Goal: Information Seeking & Learning: Understand process/instructions

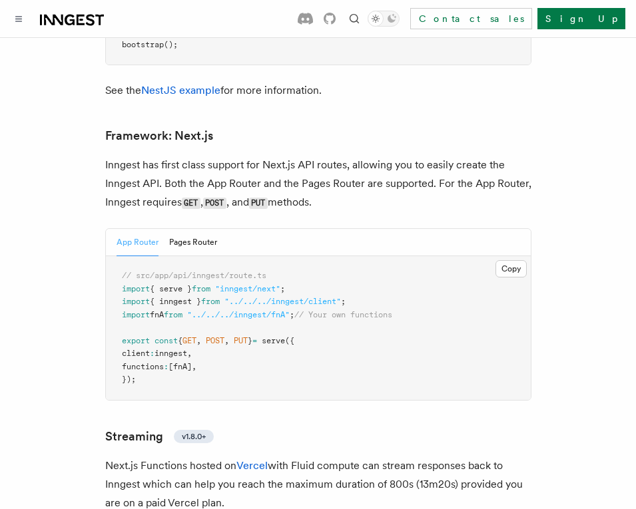
scroll to position [8430, 0]
click at [503, 260] on button "Copy Copied" at bounding box center [510, 268] width 31 height 17
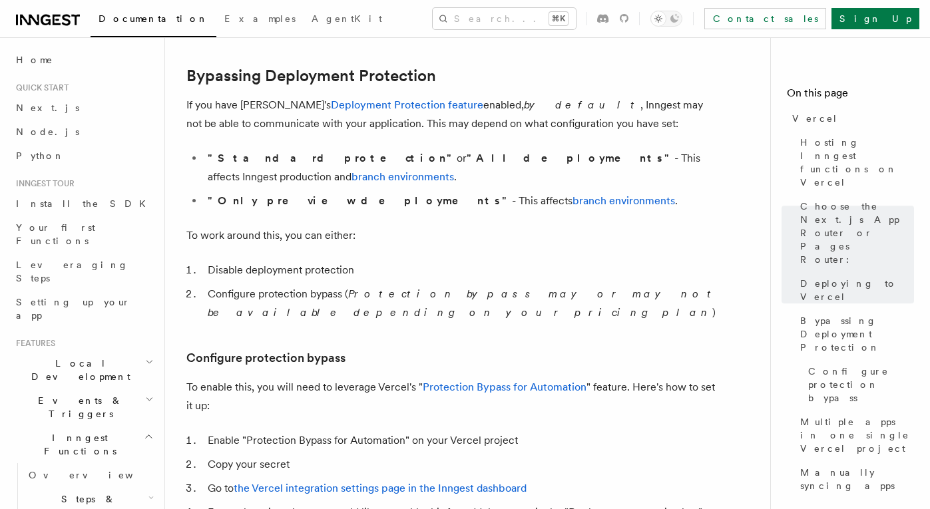
scroll to position [984, 0]
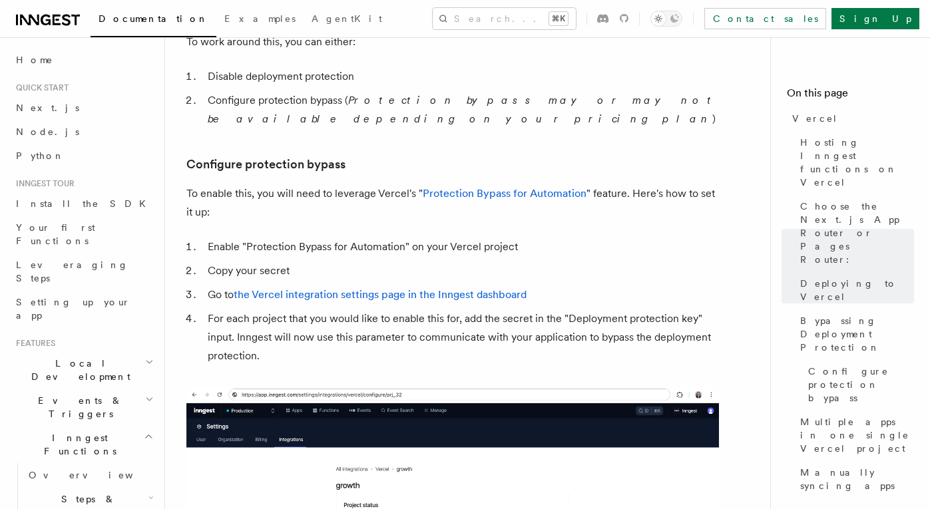
scroll to position [1176, 0]
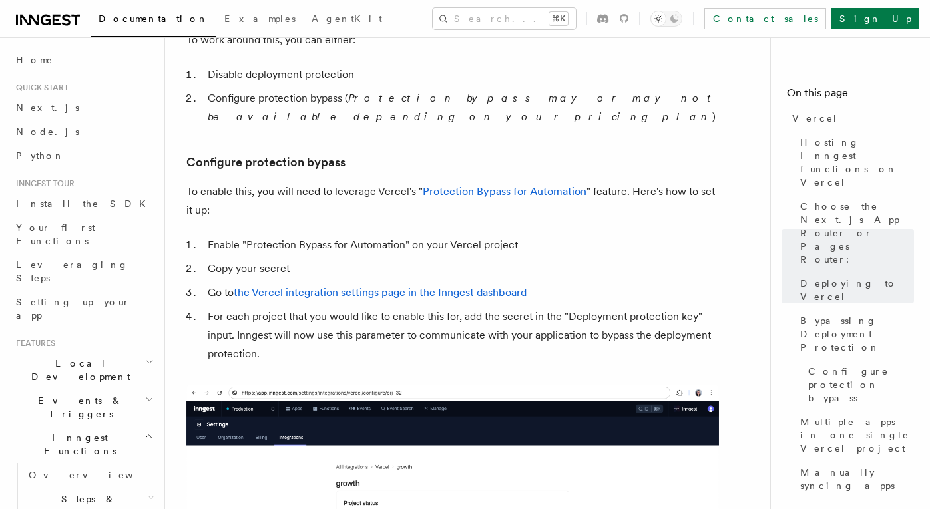
click at [703, 260] on li "Copy your secret" at bounding box center [461, 269] width 515 height 19
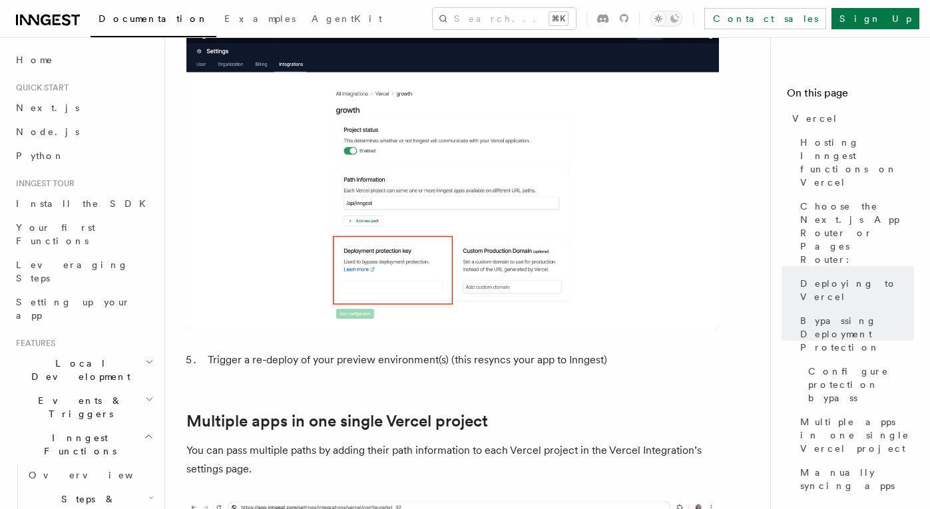
scroll to position [1669, 0]
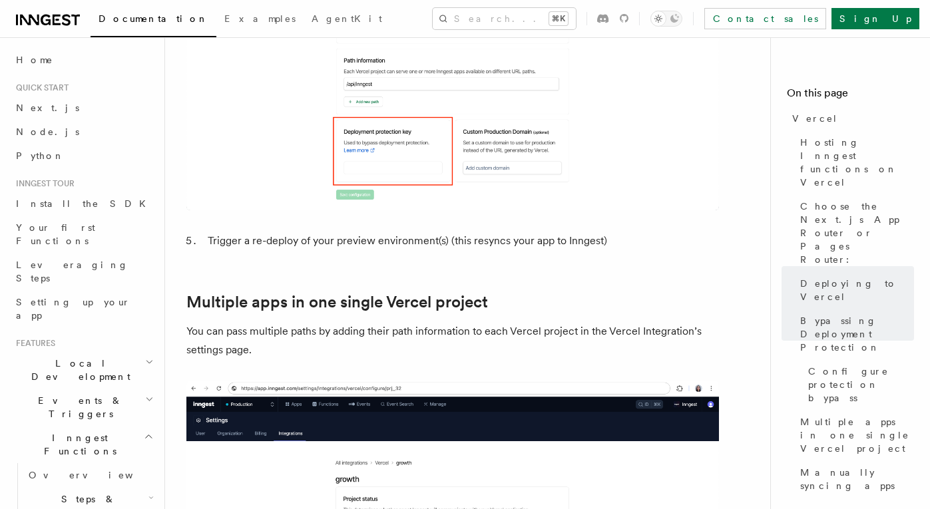
click at [296, 232] on li "Trigger a re-deploy of your preview environment(s) (this resyncs your app to In…" at bounding box center [461, 241] width 515 height 19
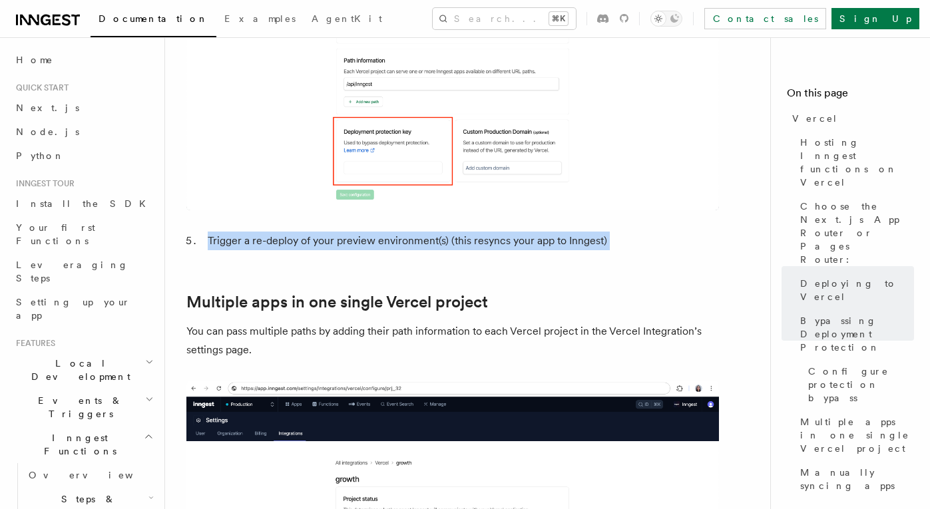
click at [296, 232] on li "Trigger a re-deploy of your preview environment(s) (this resyncs your app to In…" at bounding box center [461, 241] width 515 height 19
copy article "Trigger a re-deploy of your preview environment(s) (this resyncs your app to In…"
